Goal: Information Seeking & Learning: Learn about a topic

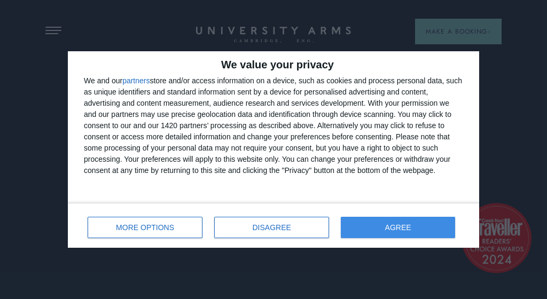
click at [418, 228] on button "AGREE" at bounding box center [398, 227] width 114 height 21
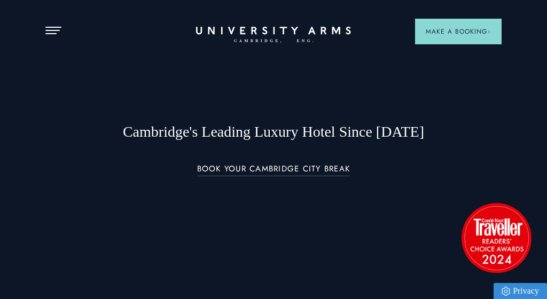
click at [50, 27] on span "Open Menu" at bounding box center [49, 27] width 8 height 1
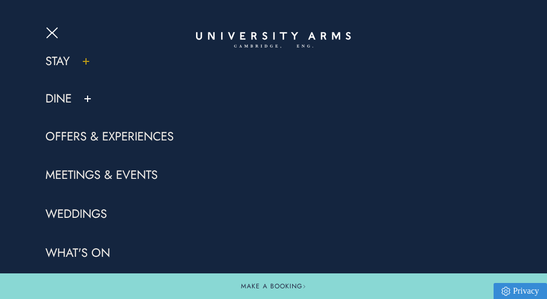
click at [63, 63] on link "Stay" at bounding box center [57, 61] width 25 height 16
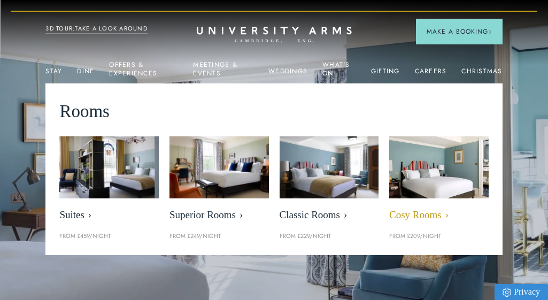
click at [425, 178] on img at bounding box center [438, 166] width 114 height 71
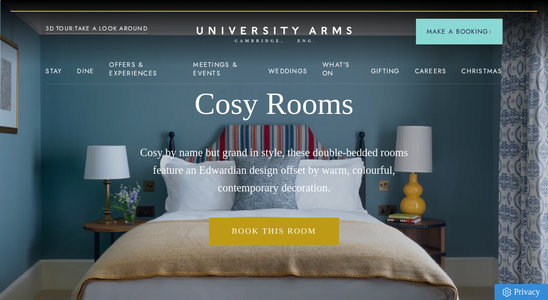
click at [66, 216] on img at bounding box center [274, 165] width 548 height 330
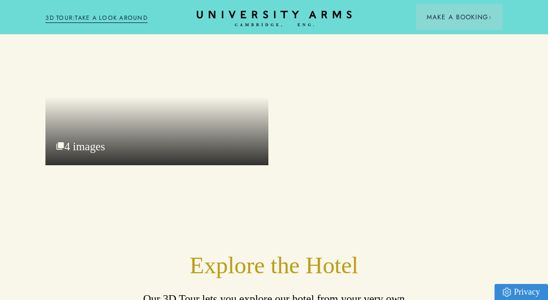
scroll to position [1314, 0]
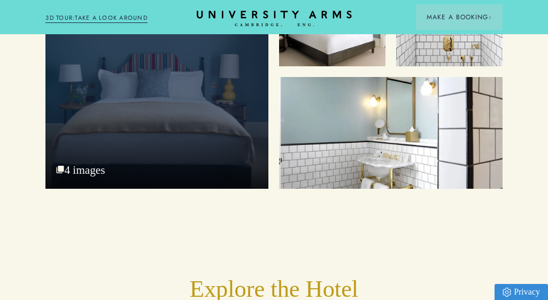
click at [162, 133] on div "Cosy Bed 4 images" at bounding box center [156, 74] width 223 height 228
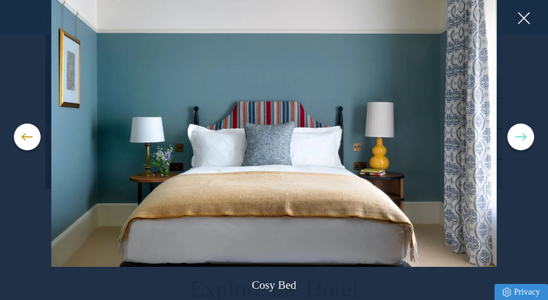
click at [518, 134] on button at bounding box center [520, 136] width 27 height 27
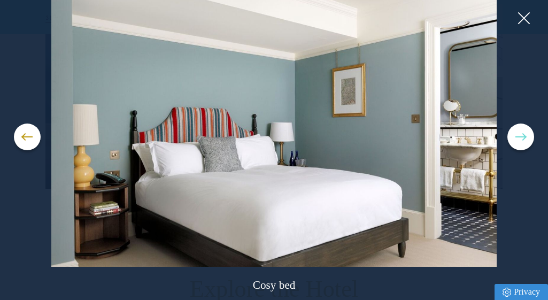
click at [518, 134] on button at bounding box center [520, 136] width 27 height 27
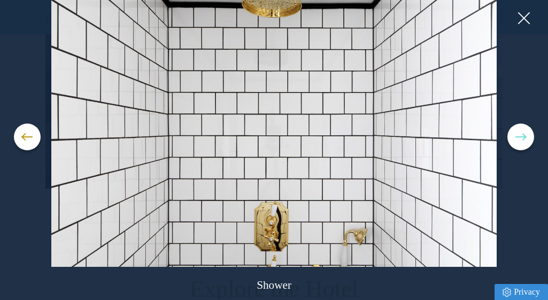
click at [518, 134] on button at bounding box center [520, 136] width 27 height 27
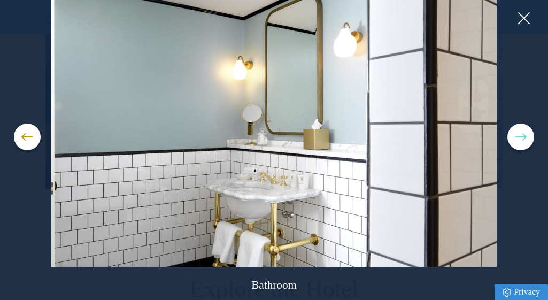
click at [518, 134] on button at bounding box center [520, 136] width 27 height 27
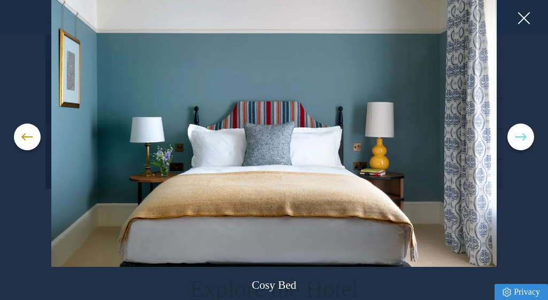
click at [518, 134] on button at bounding box center [520, 136] width 27 height 27
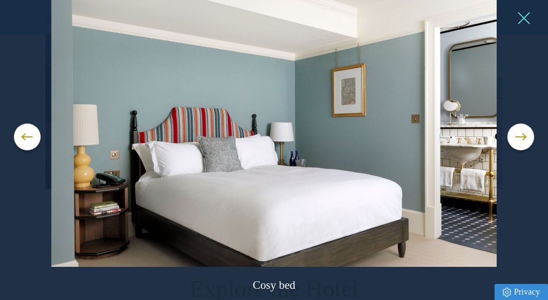
click at [525, 13] on button at bounding box center [523, 18] width 16 height 16
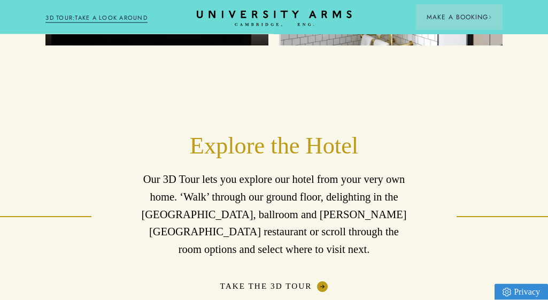
scroll to position [1466, 0]
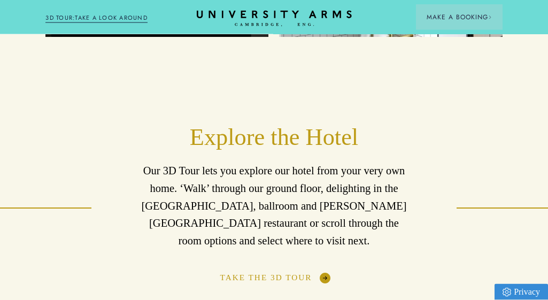
click at [268, 272] on link "Take the 3D Tour" at bounding box center [274, 277] width 108 height 11
click at [285, 272] on link "Take the 3D Tour" at bounding box center [274, 277] width 108 height 11
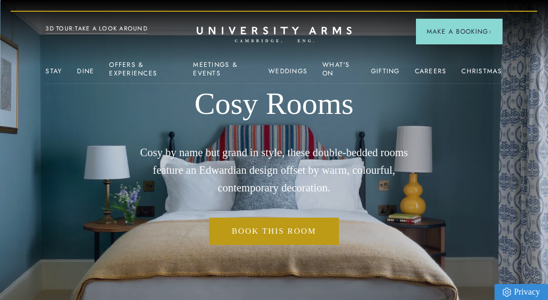
scroll to position [0, 0]
